Goal: Find specific page/section: Find specific page/section

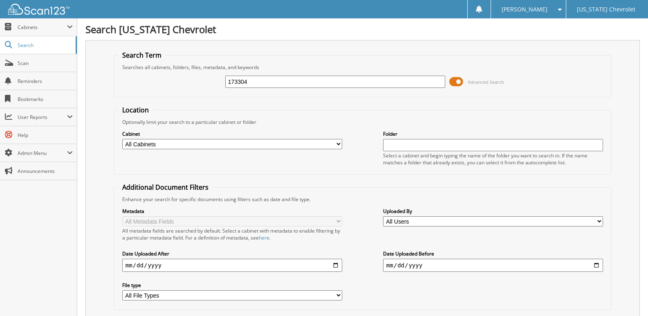
type input "173304"
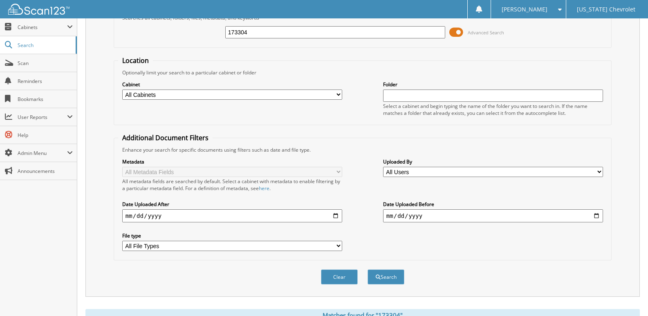
scroll to position [186, 0]
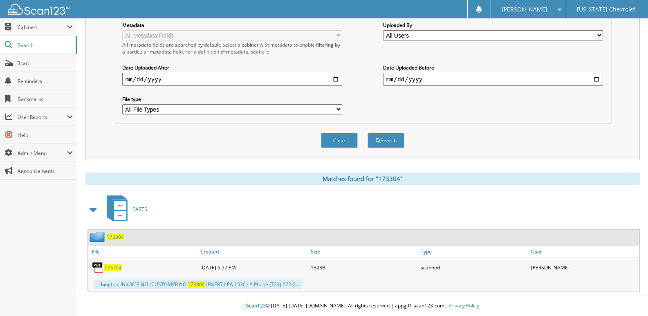
click at [116, 269] on span "173304" at bounding box center [112, 267] width 17 height 7
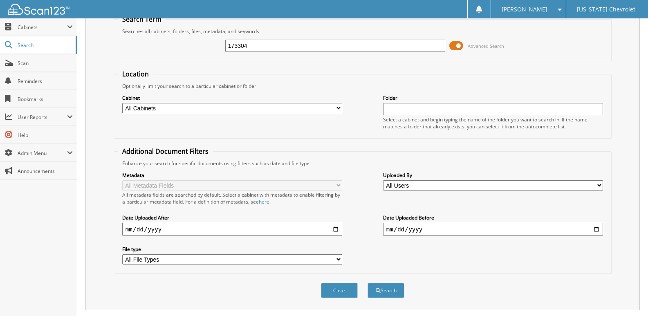
scroll to position [0, 0]
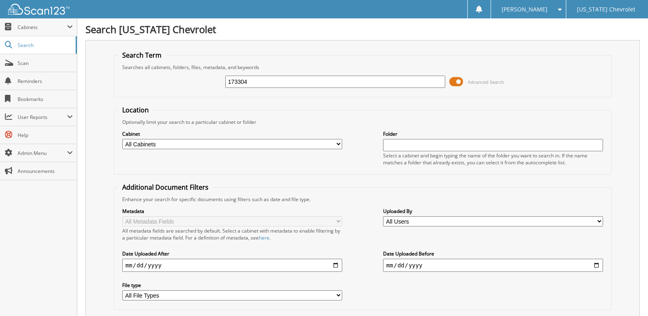
click at [555, 12] on div "[PERSON_NAME]" at bounding box center [528, 9] width 67 height 18
click at [545, 42] on link "Logout" at bounding box center [528, 40] width 75 height 14
